Goal: Information Seeking & Learning: Learn about a topic

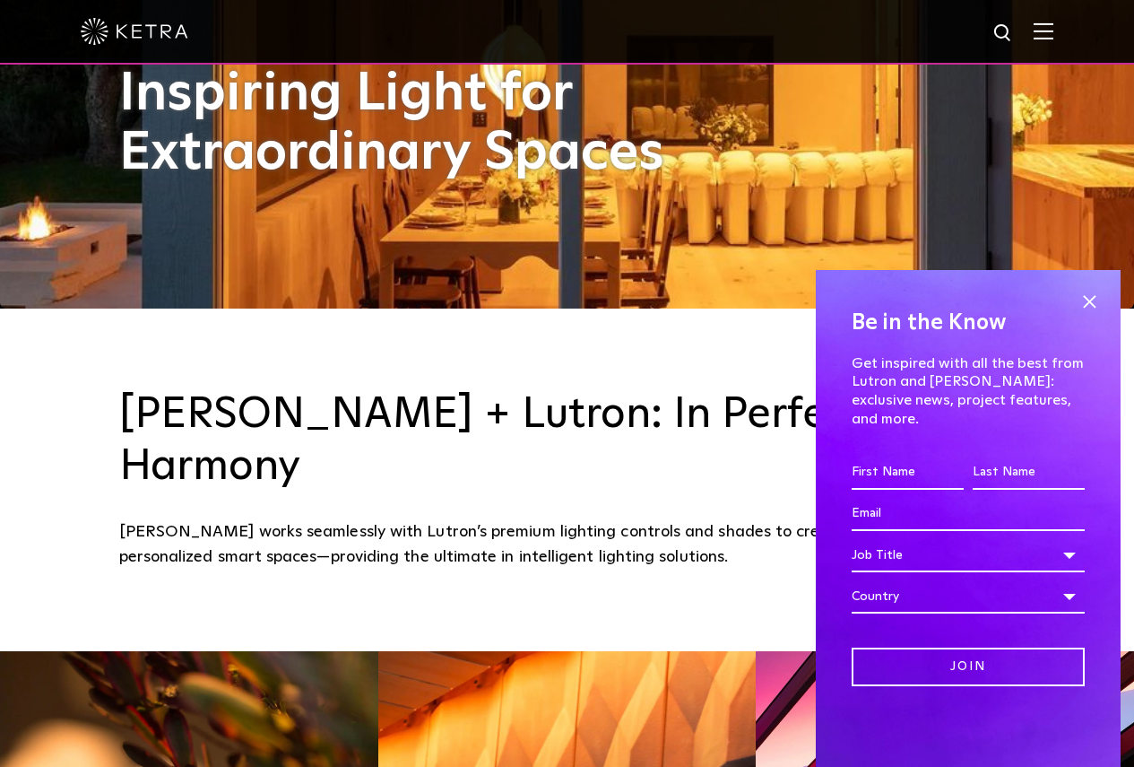
scroll to position [90, 0]
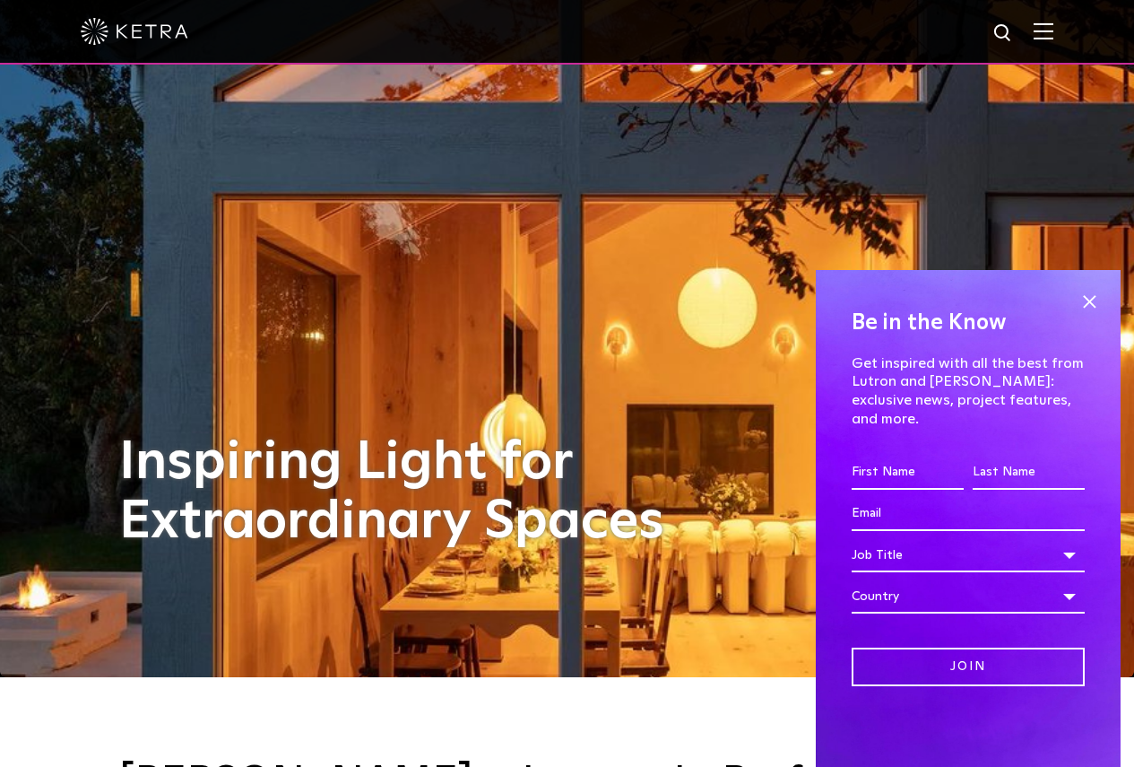
click at [1054, 29] on img at bounding box center [1044, 30] width 20 height 17
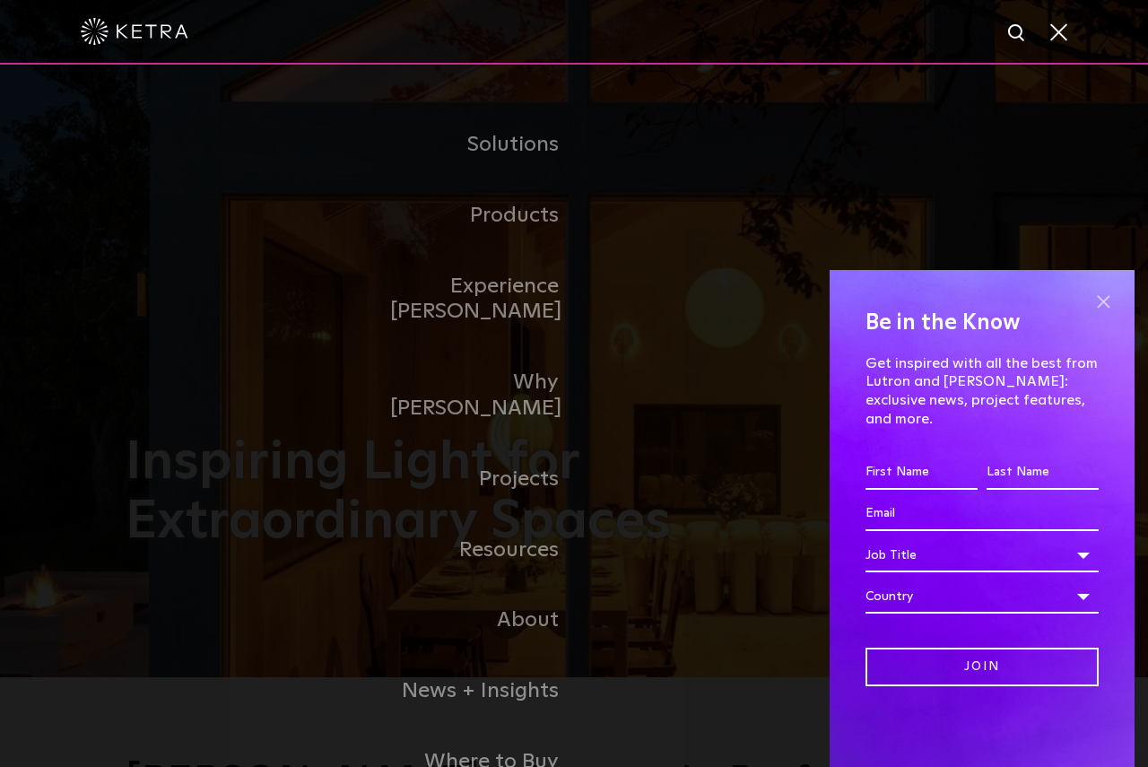
click at [1099, 309] on span at bounding box center [1103, 301] width 27 height 27
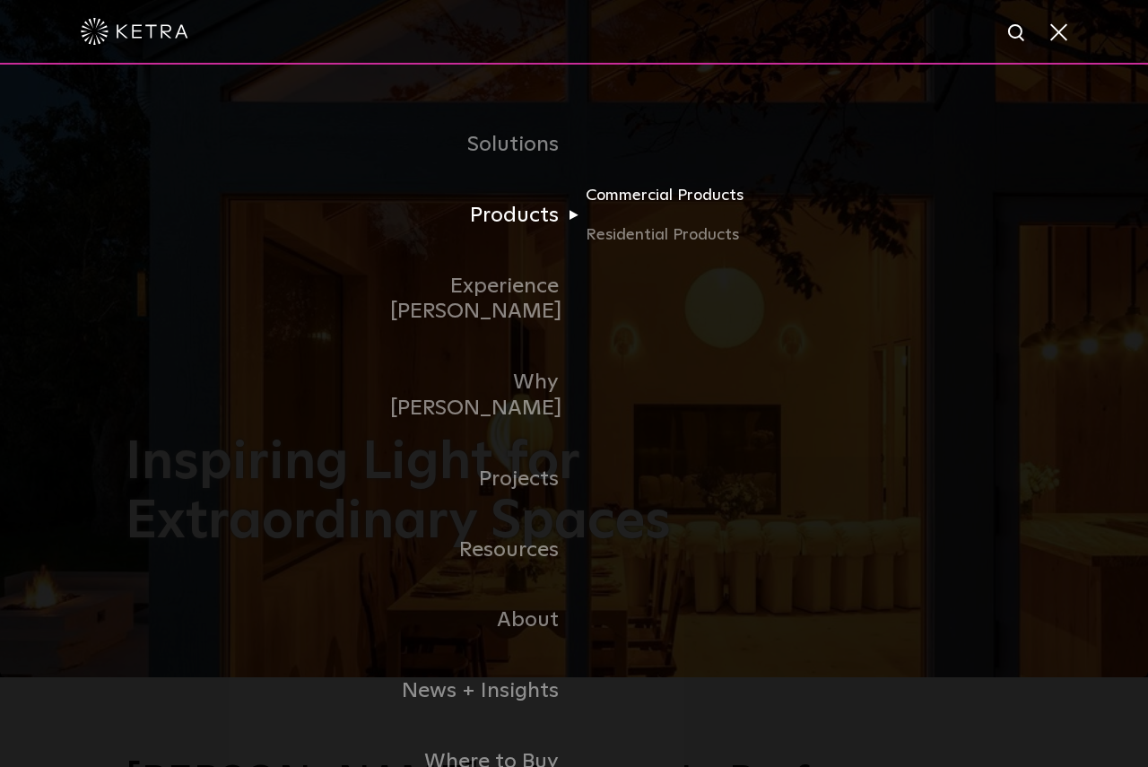
click at [722, 200] on link "Commercial Products" at bounding box center [672, 202] width 172 height 39
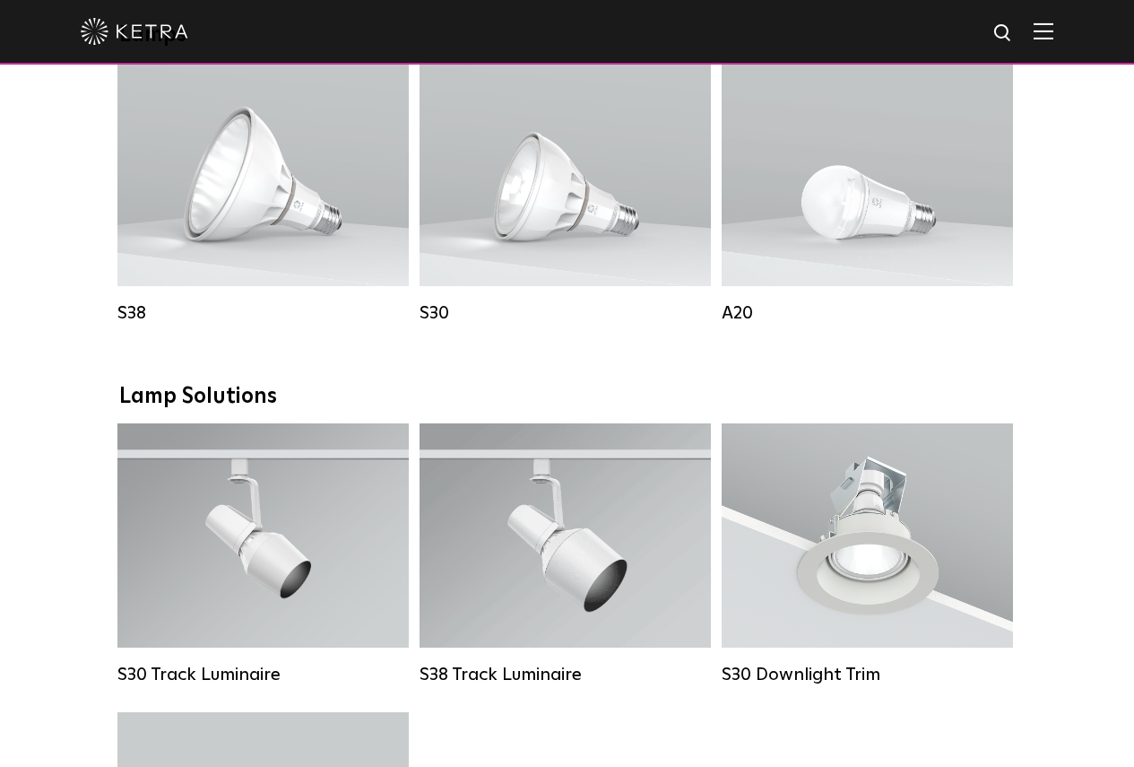
scroll to position [1435, 0]
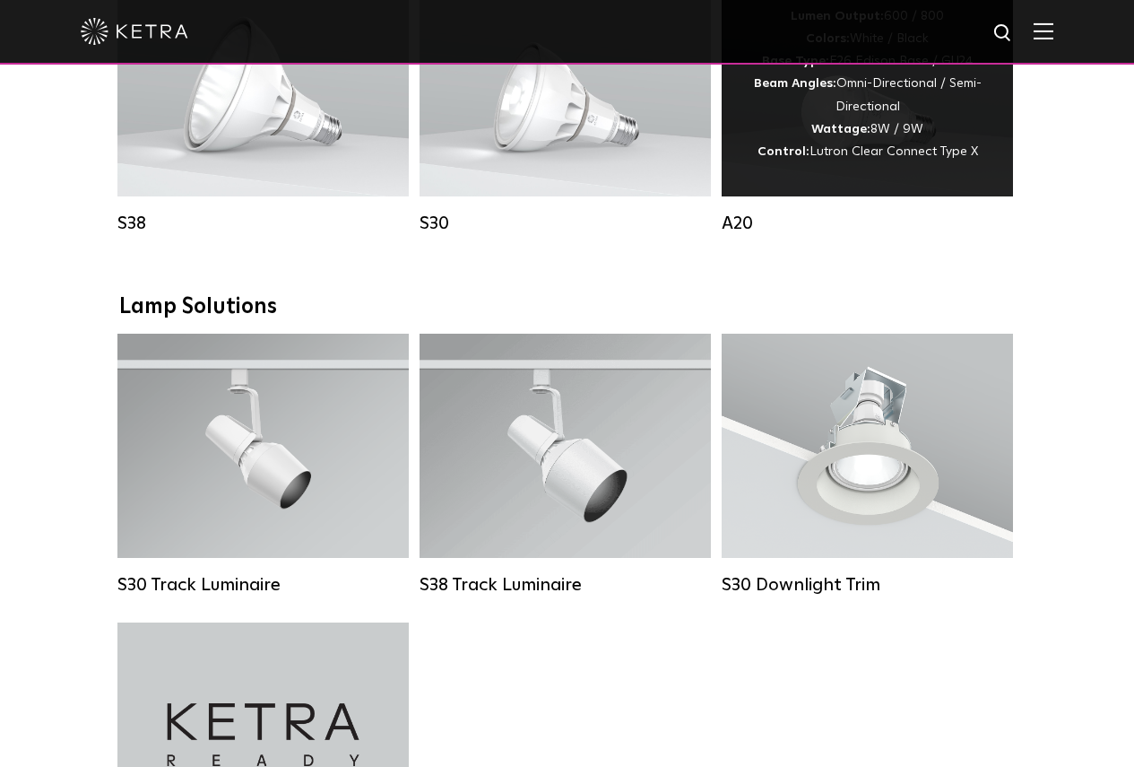
click at [882, 158] on span "Lutron Clear Connect Type X" at bounding box center [894, 151] width 169 height 13
